Goal: Check status: Check status

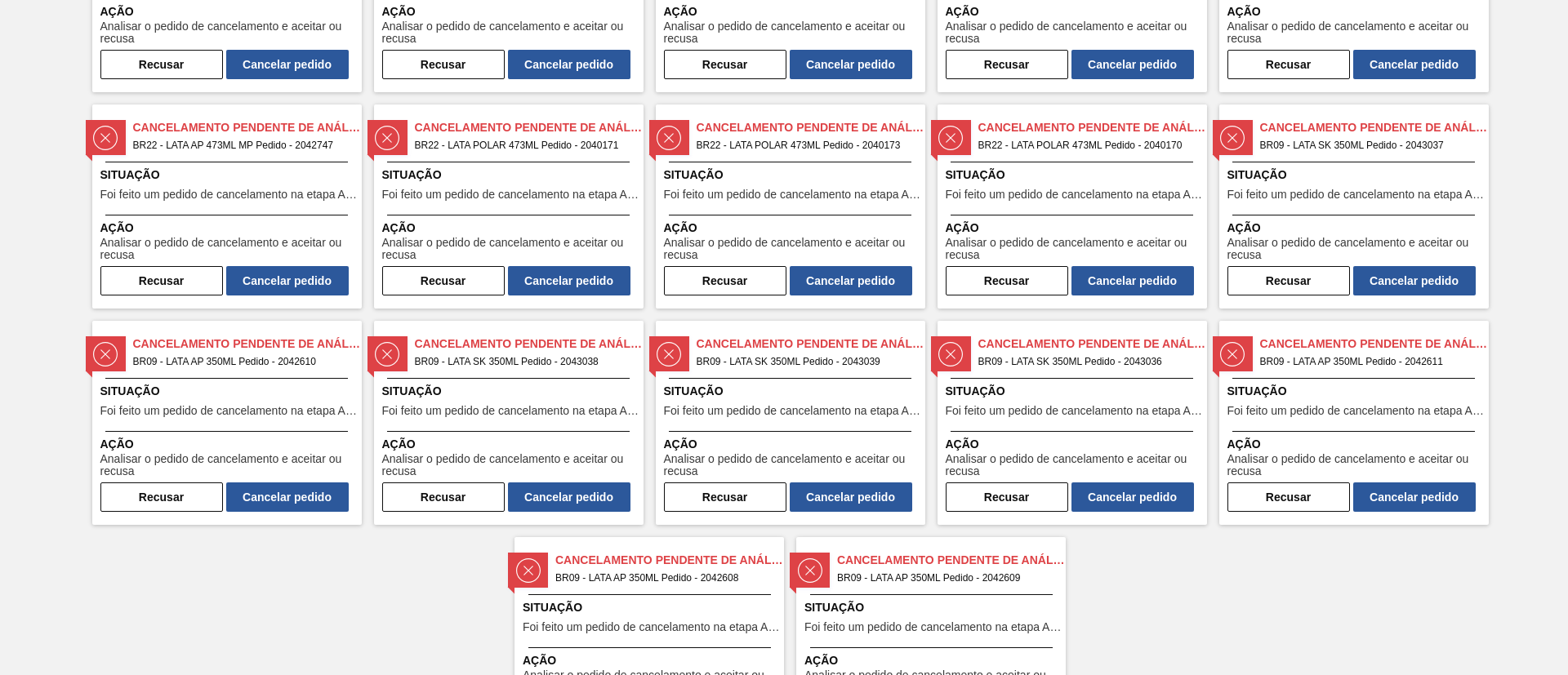
scroll to position [352, 0]
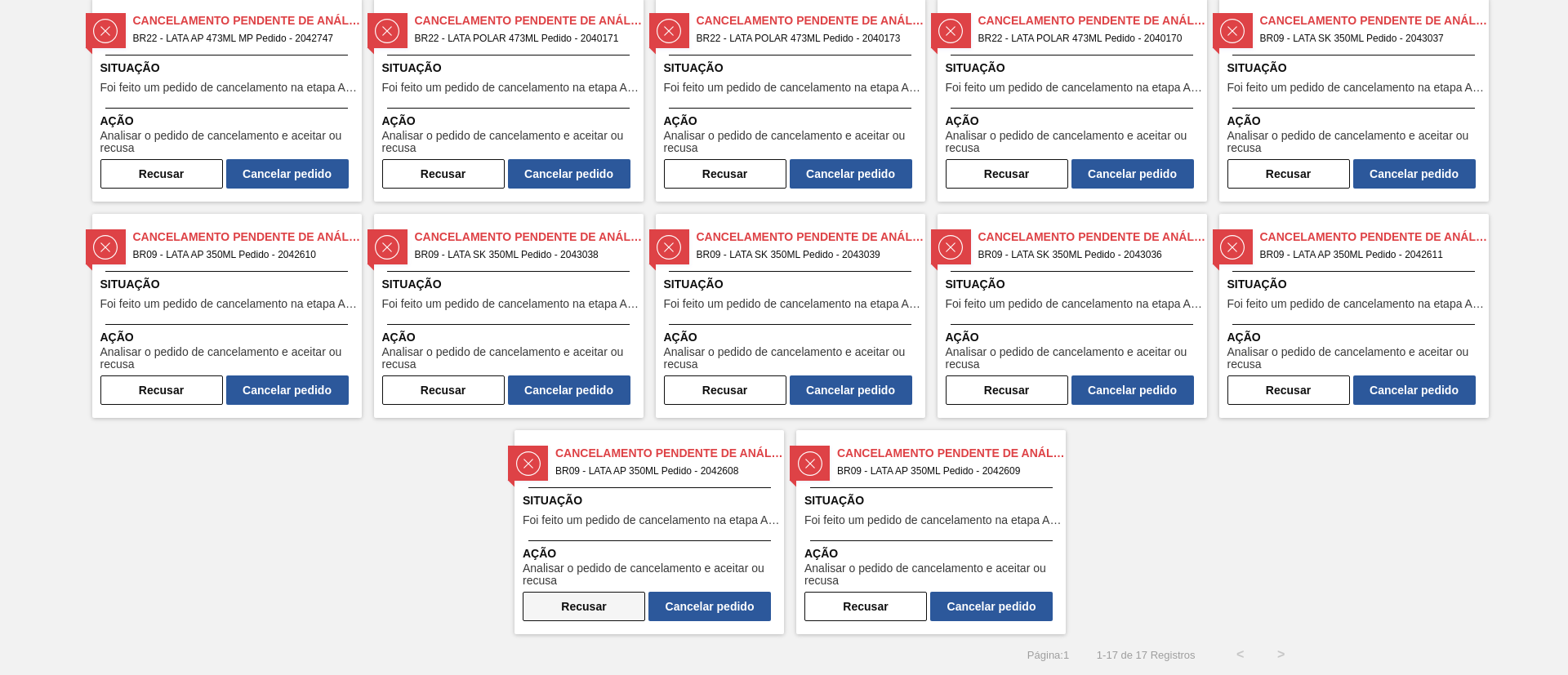
click at [595, 449] on button "Recusar" at bounding box center [583, 607] width 122 height 30
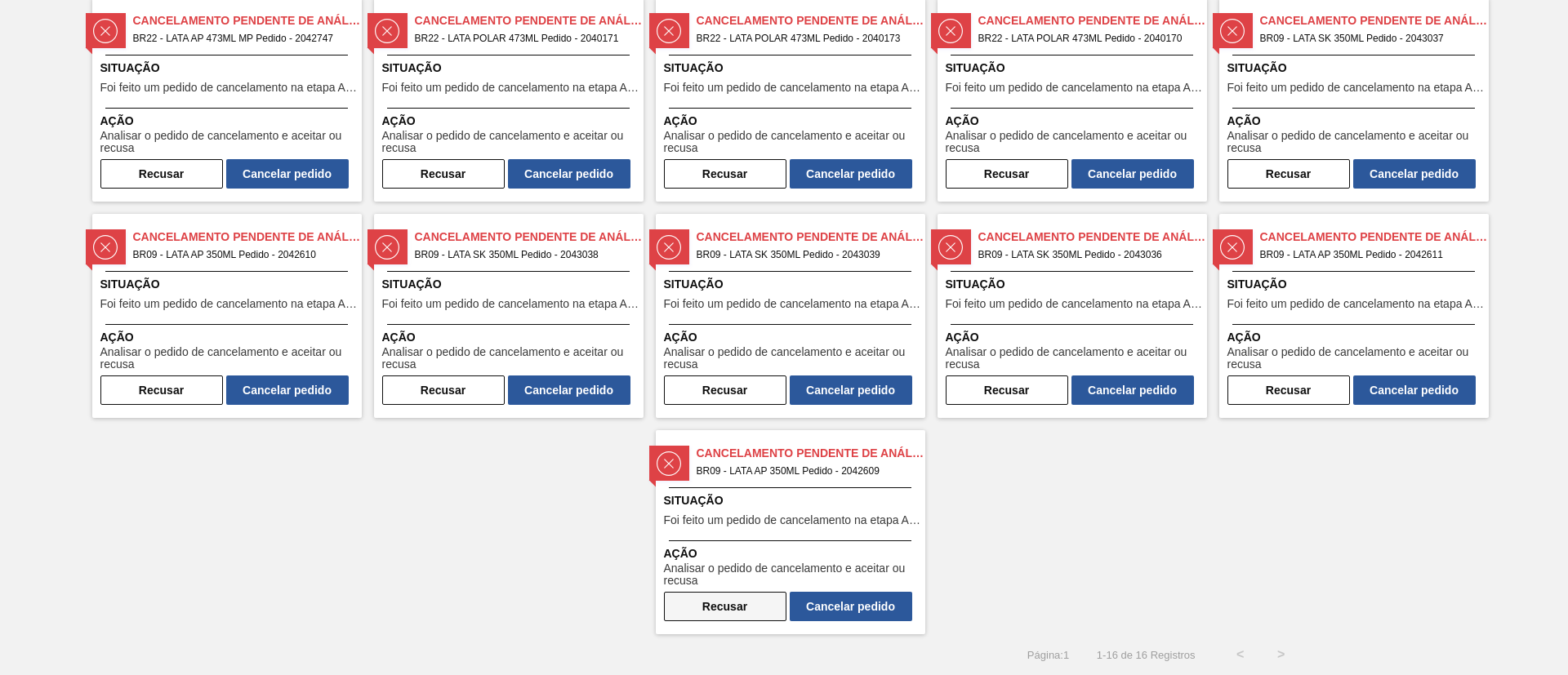
click at [701, 449] on button "Recusar" at bounding box center [725, 607] width 122 height 30
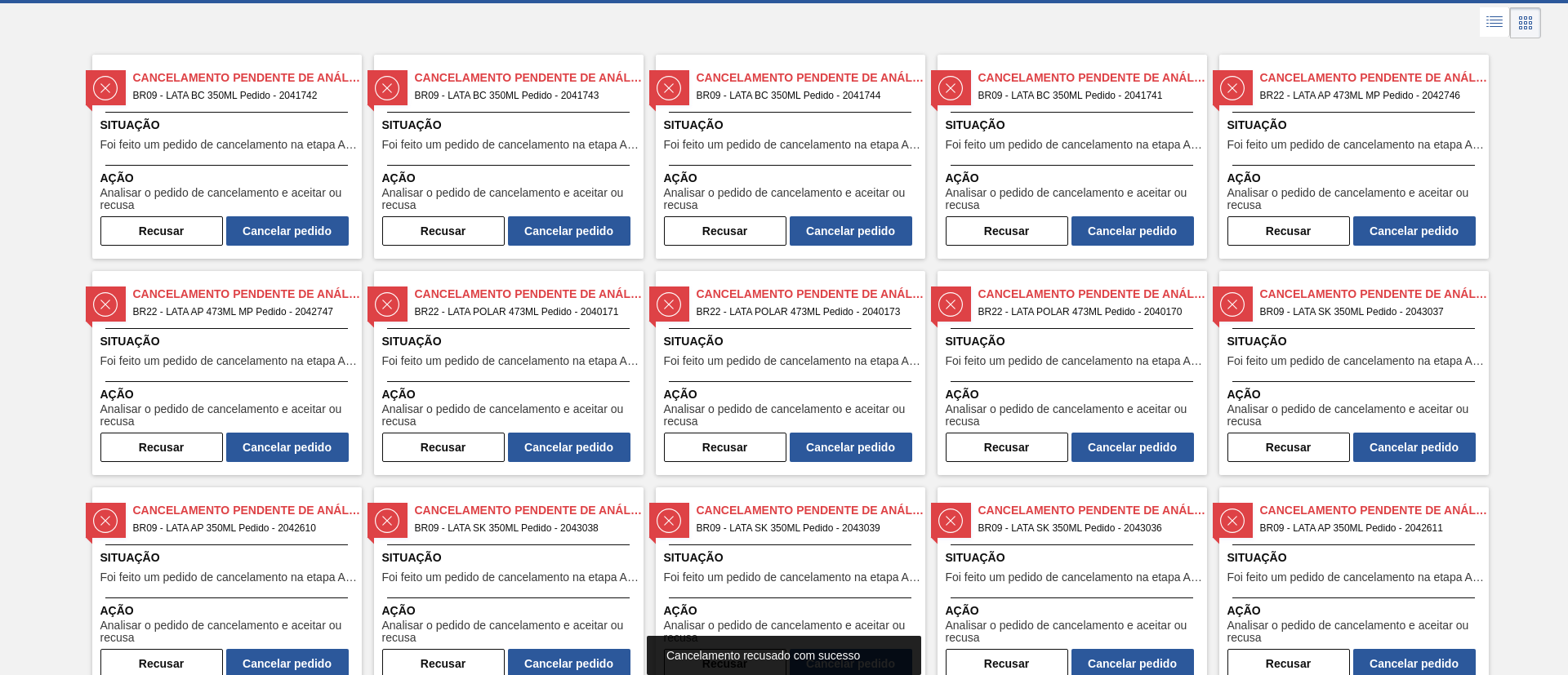
scroll to position [135, 0]
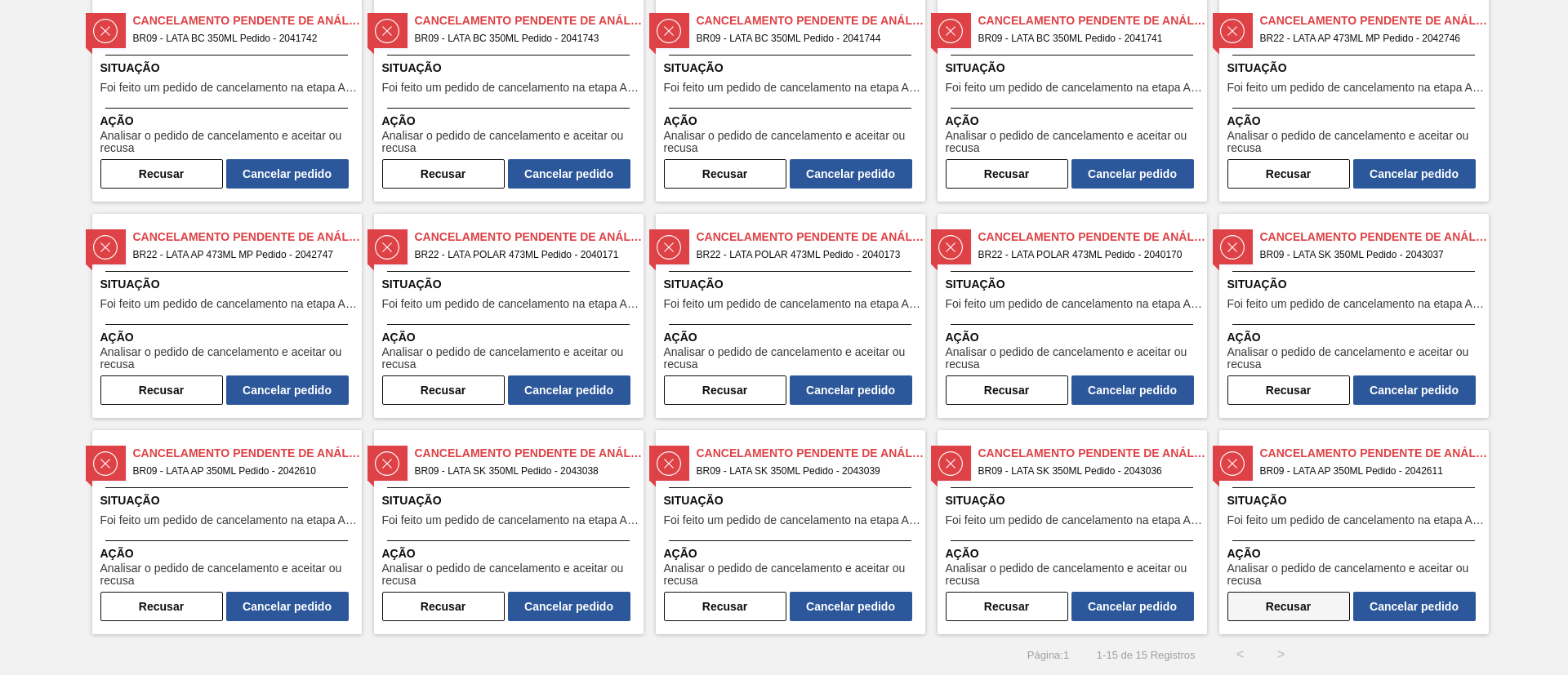
click at [1045, 449] on button "Recusar" at bounding box center [1288, 607] width 122 height 30
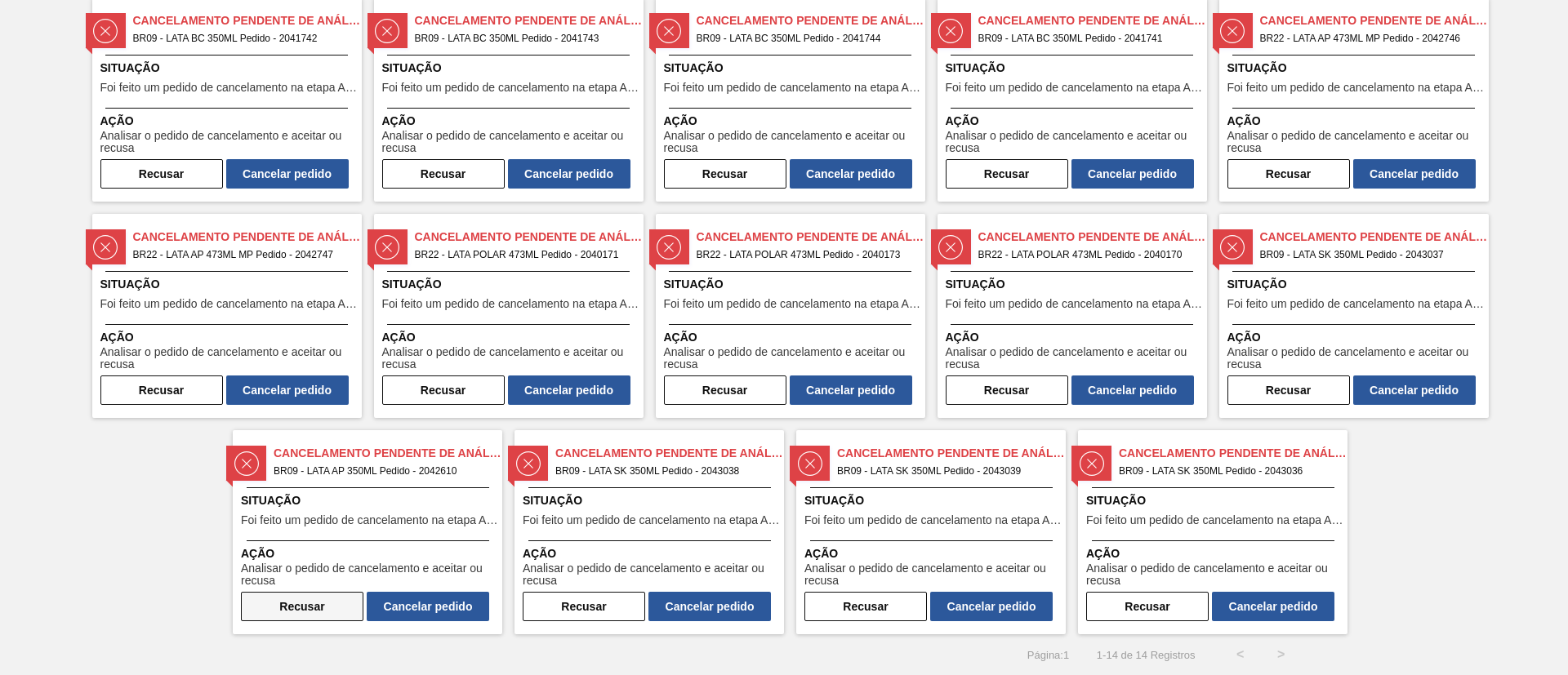
click at [305, 449] on button "Recusar" at bounding box center [302, 607] width 122 height 30
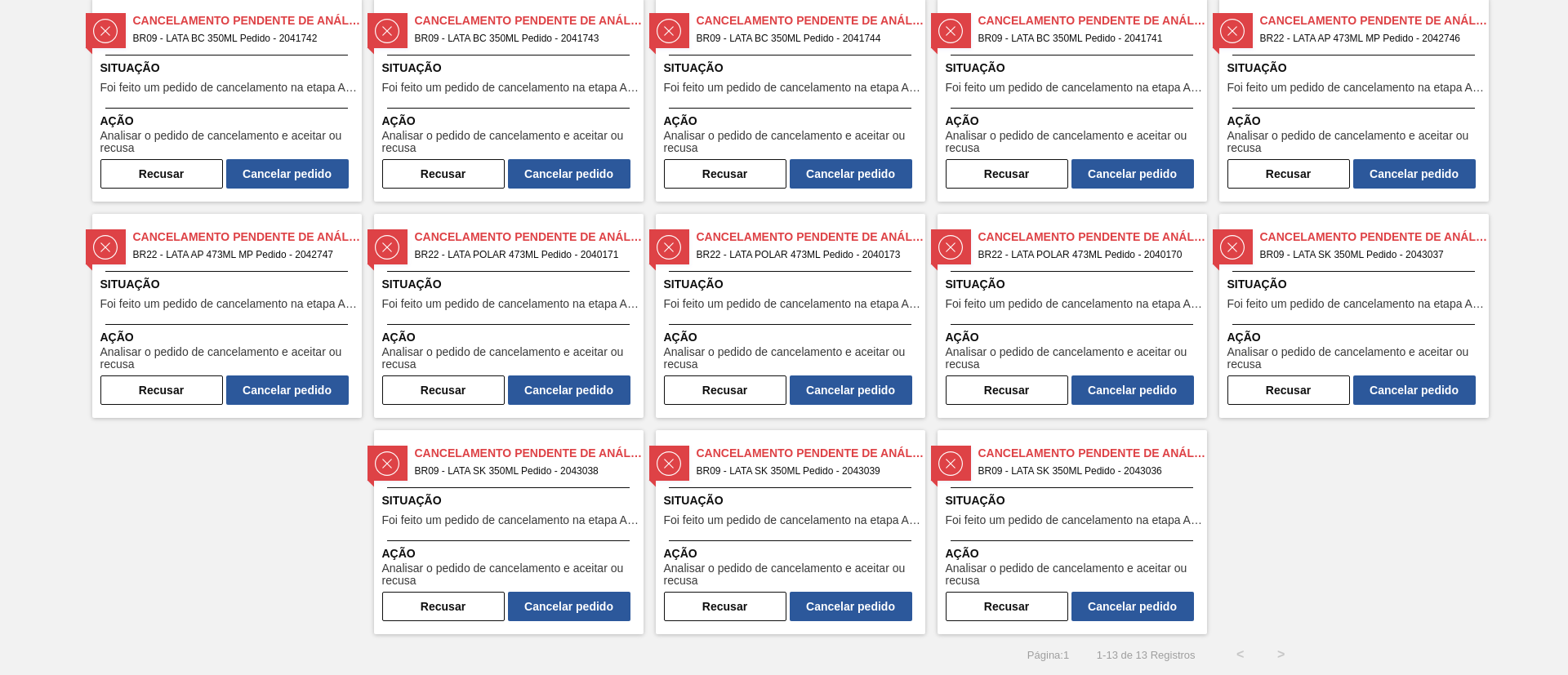
scroll to position [0, 0]
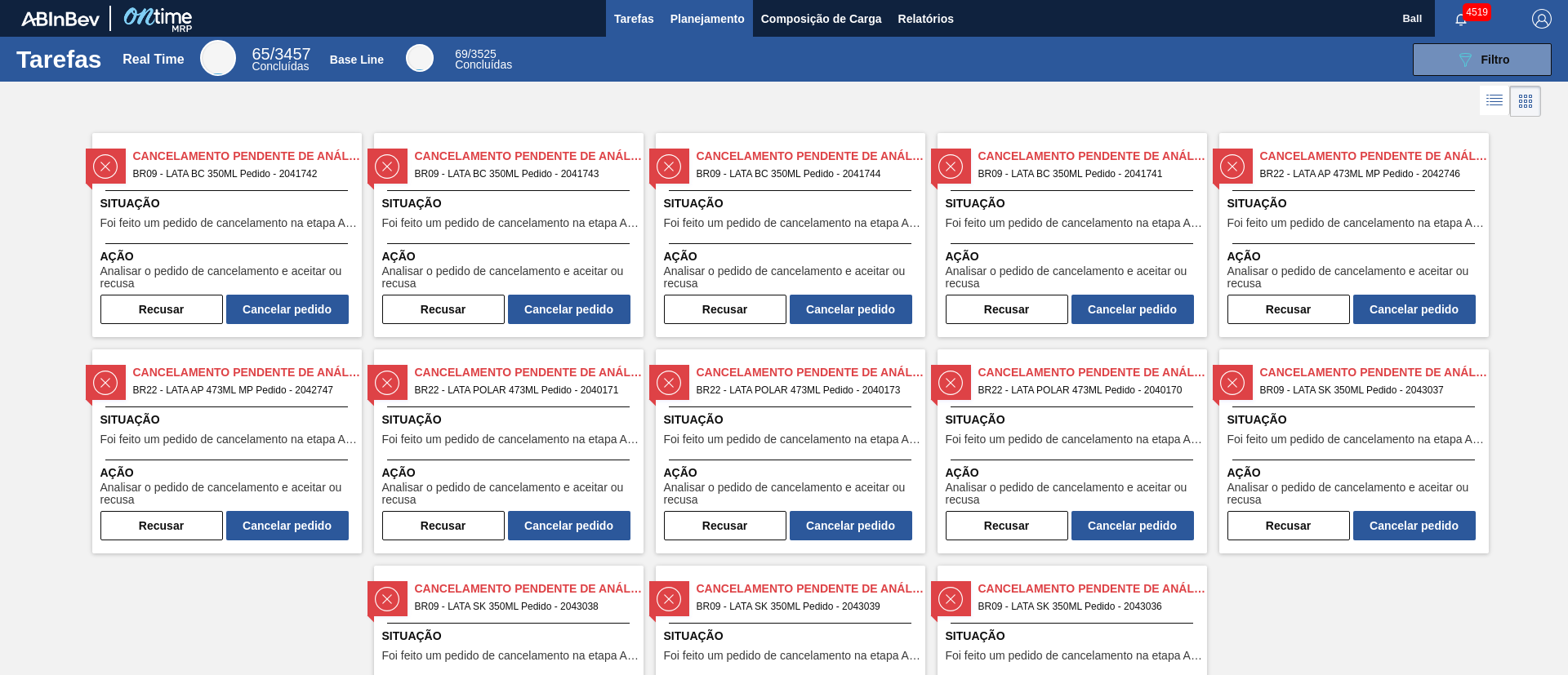
click at [695, 16] on span "Planejamento" at bounding box center [707, 19] width 75 height 20
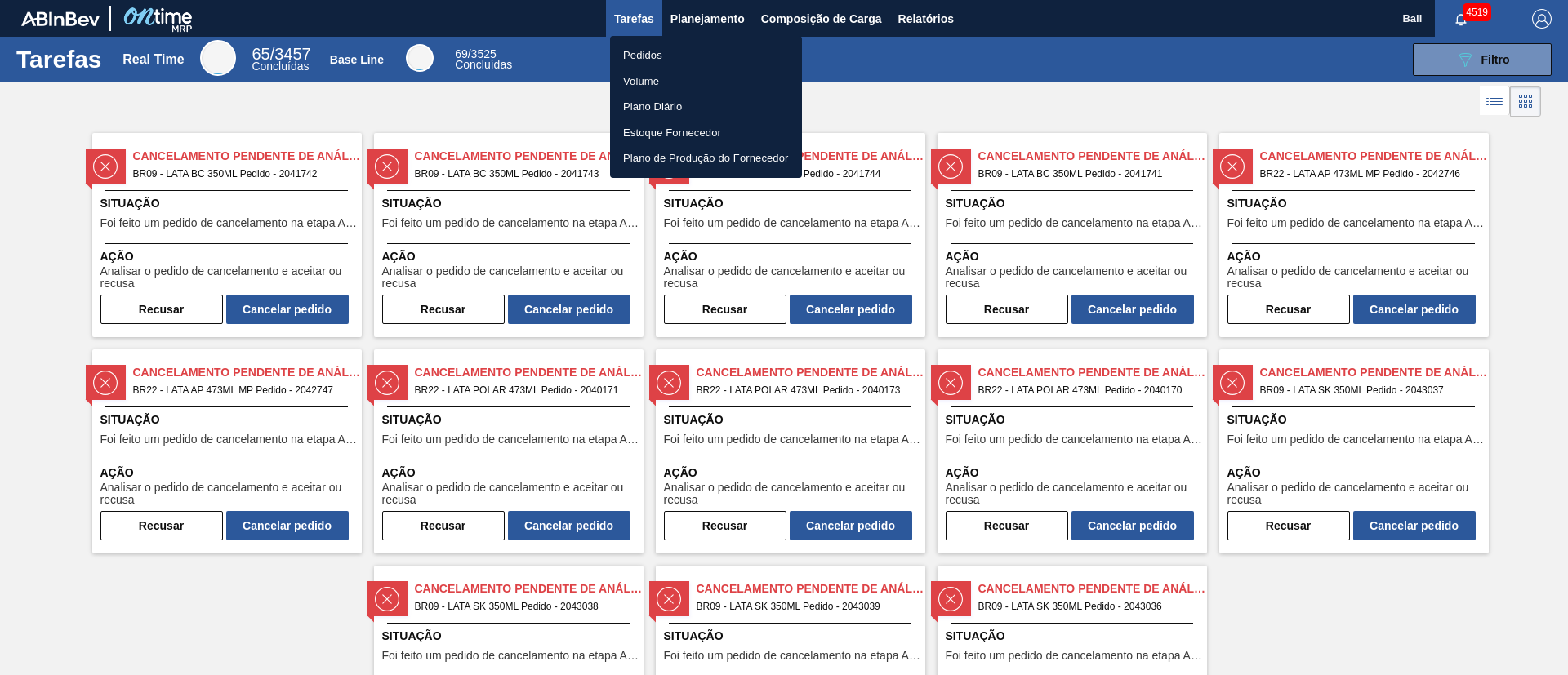
click at [660, 48] on li "Pedidos" at bounding box center [706, 56] width 192 height 26
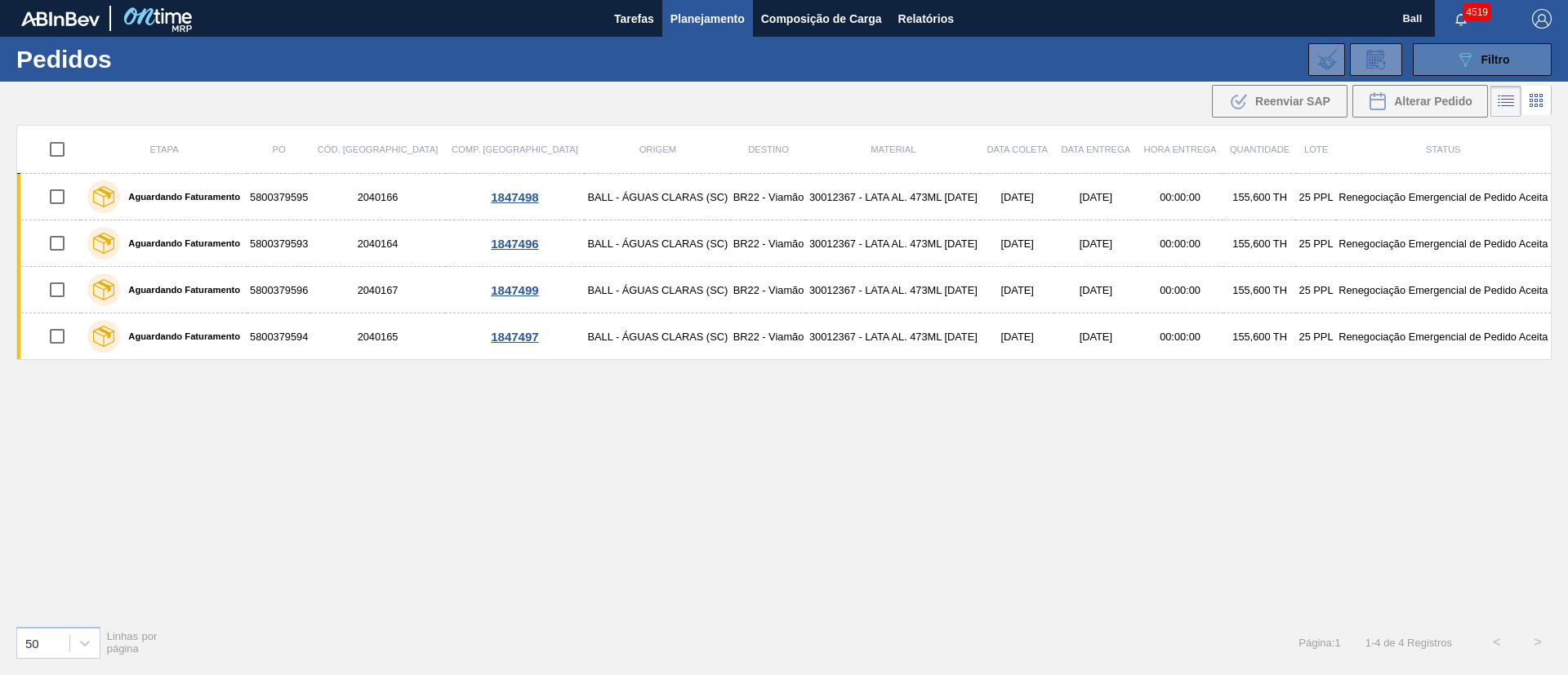
click at [1045, 46] on button "089F7B8B-B2A5-4AFE-B5C0-19BA573D28AC Filtro" at bounding box center [1482, 60] width 139 height 33
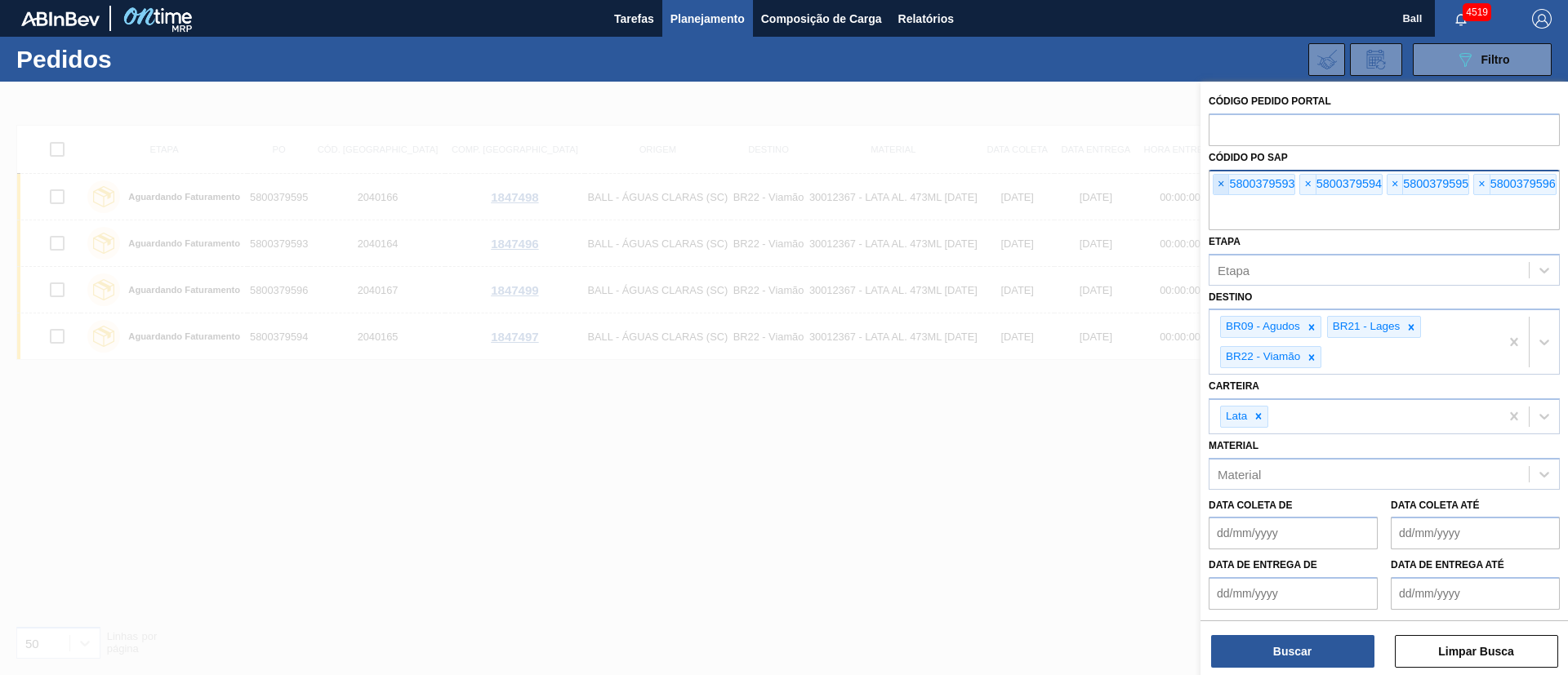
click at [1045, 186] on span "×" at bounding box center [1221, 185] width 16 height 20
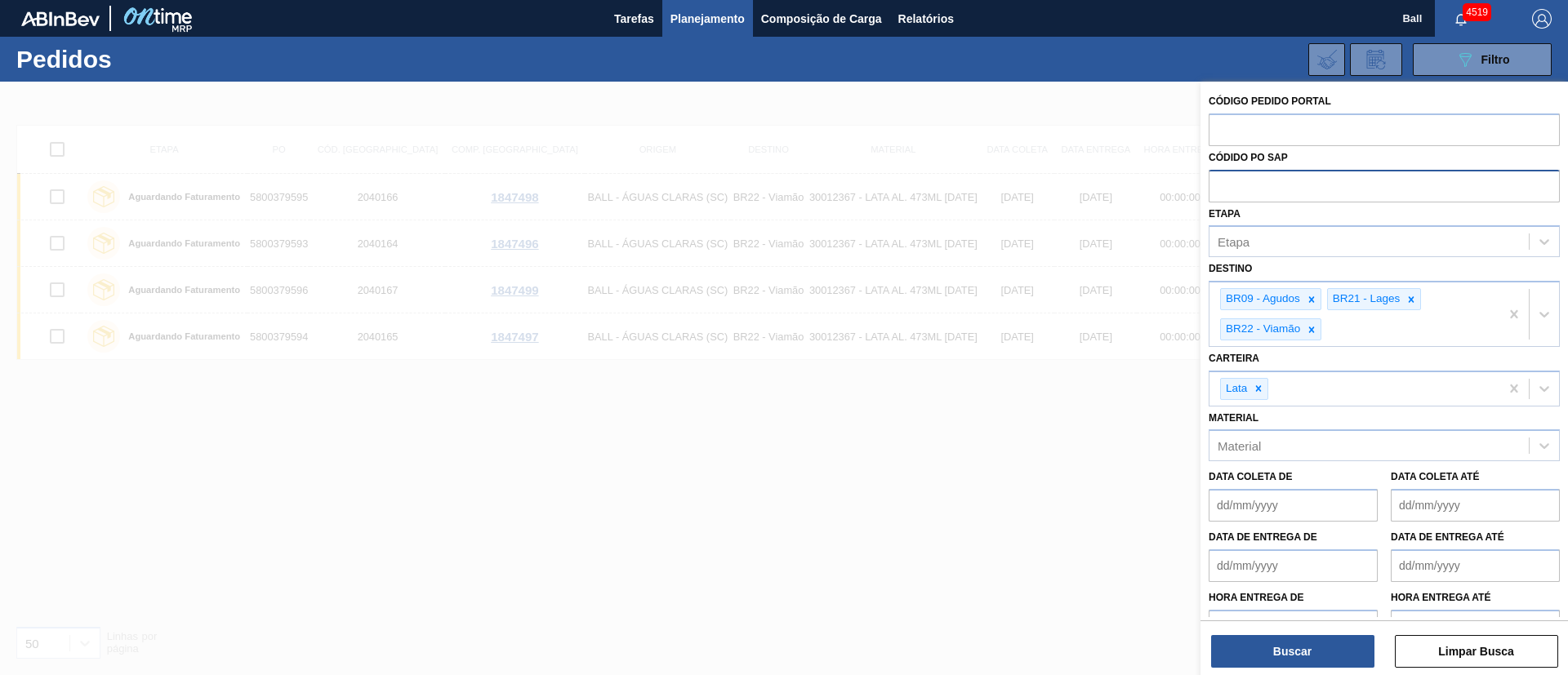
click at [1045, 186] on input "text" at bounding box center [1384, 185] width 351 height 31
paste input "5800377577"
type input "5800377577"
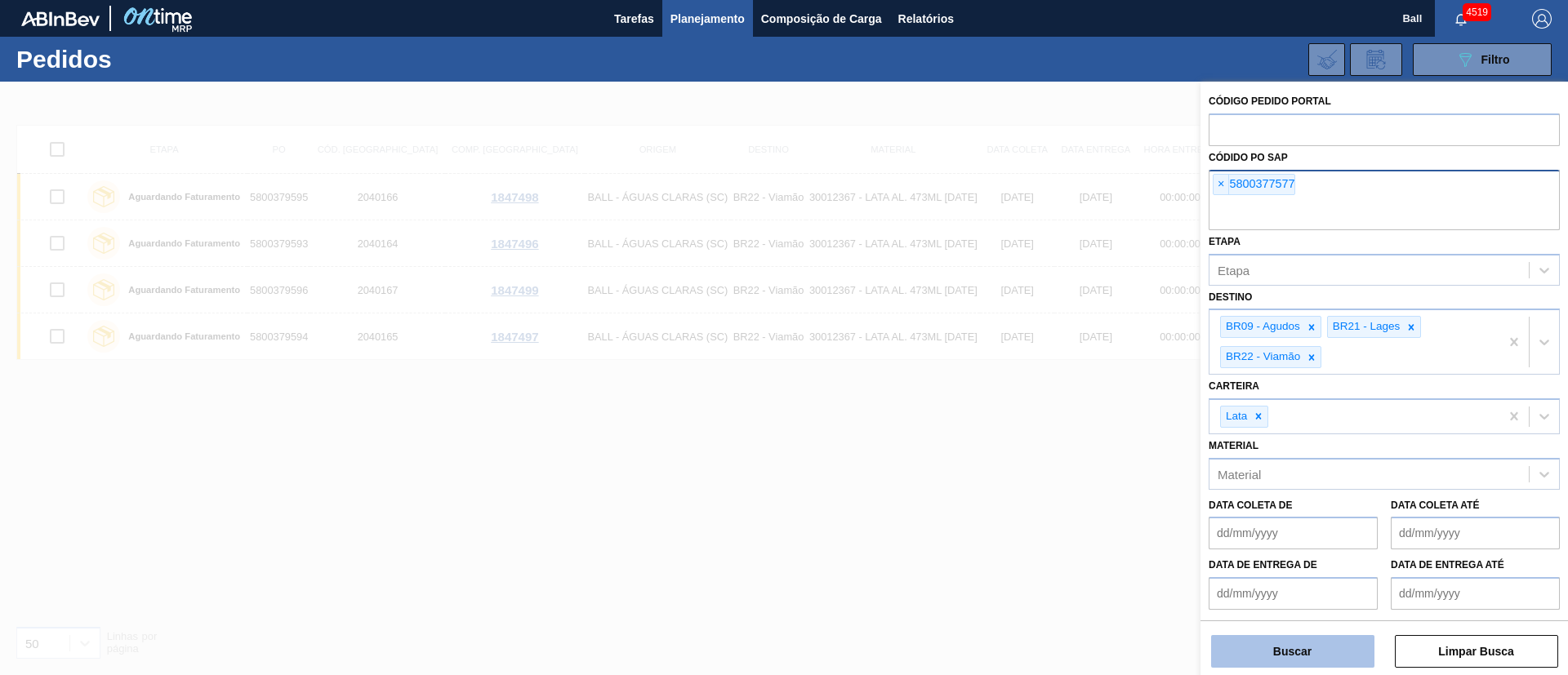
click at [1045, 449] on button "Buscar" at bounding box center [1292, 652] width 163 height 33
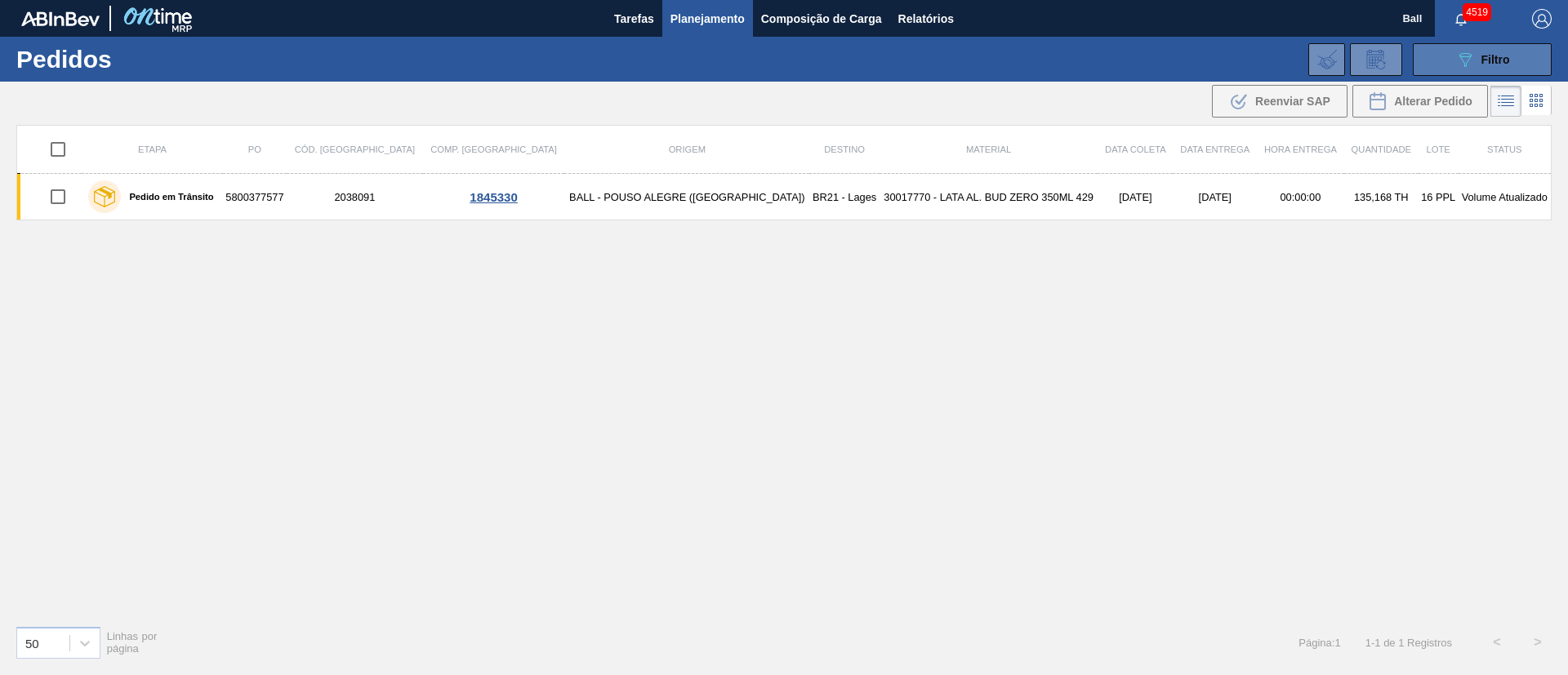
click at [1045, 71] on button "089F7B8B-B2A5-4AFE-B5C0-19BA573D28AC Filtro" at bounding box center [1482, 60] width 139 height 33
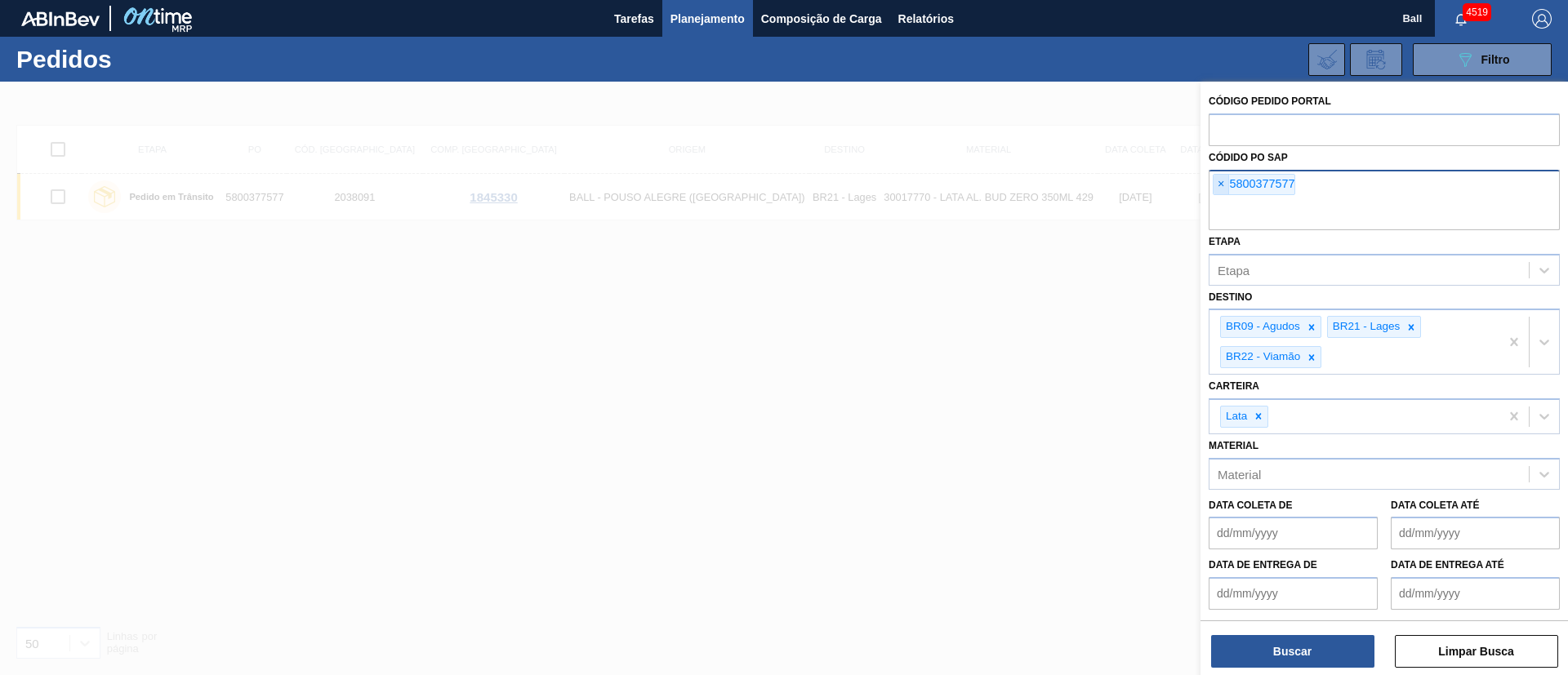
click at [1045, 179] on span "×" at bounding box center [1221, 185] width 16 height 20
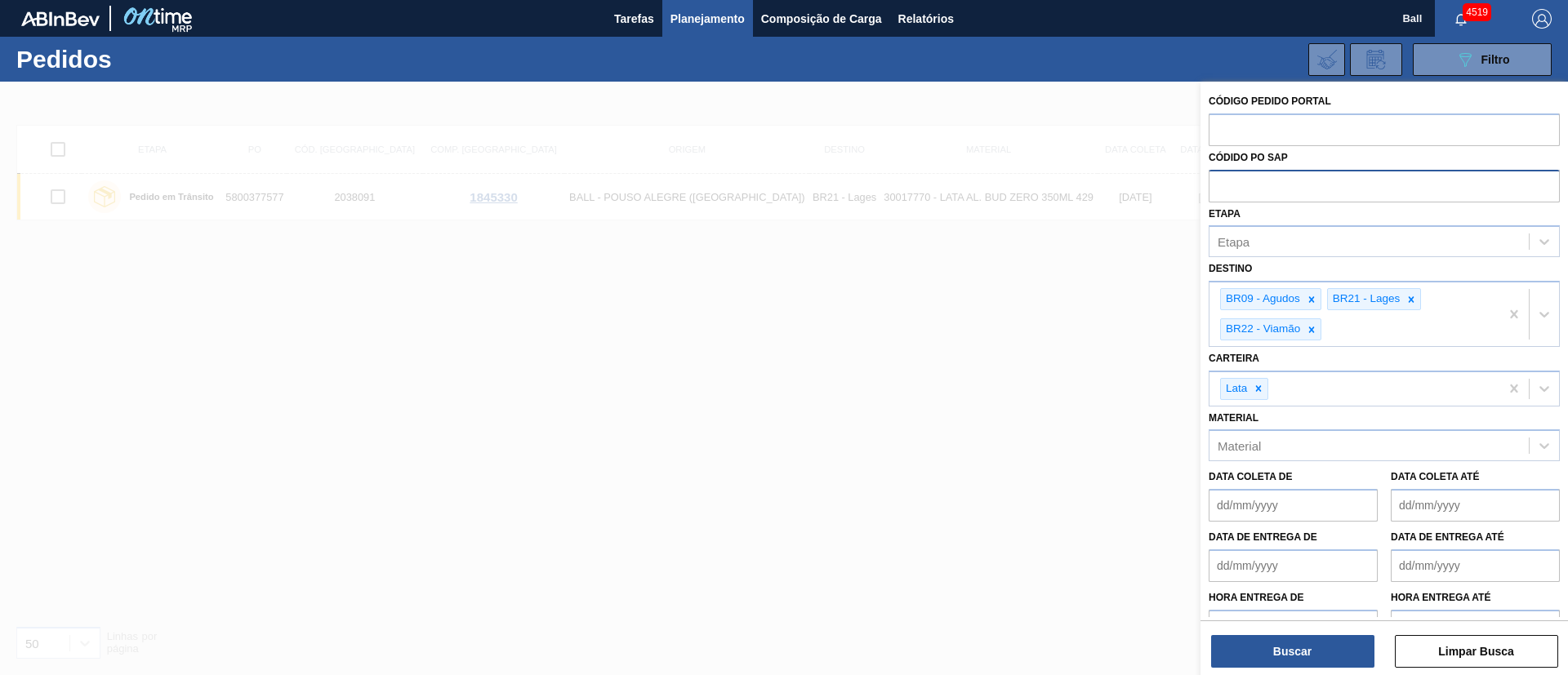
paste input "5800375577"
type input "5800375577"
click at [1045, 449] on button "Buscar" at bounding box center [1292, 652] width 163 height 33
